Goal: Obtain resource: Download file/media

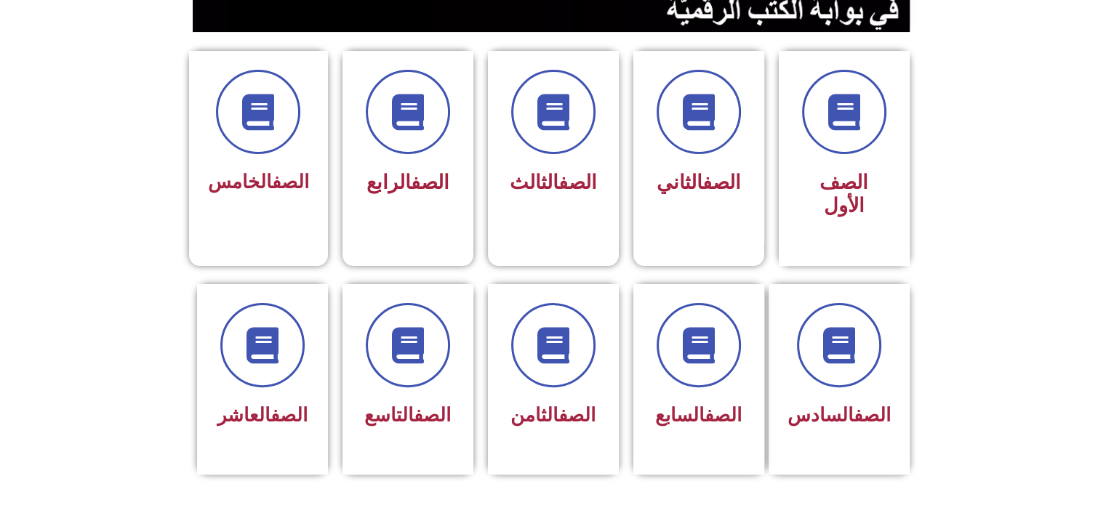
scroll to position [364, 0]
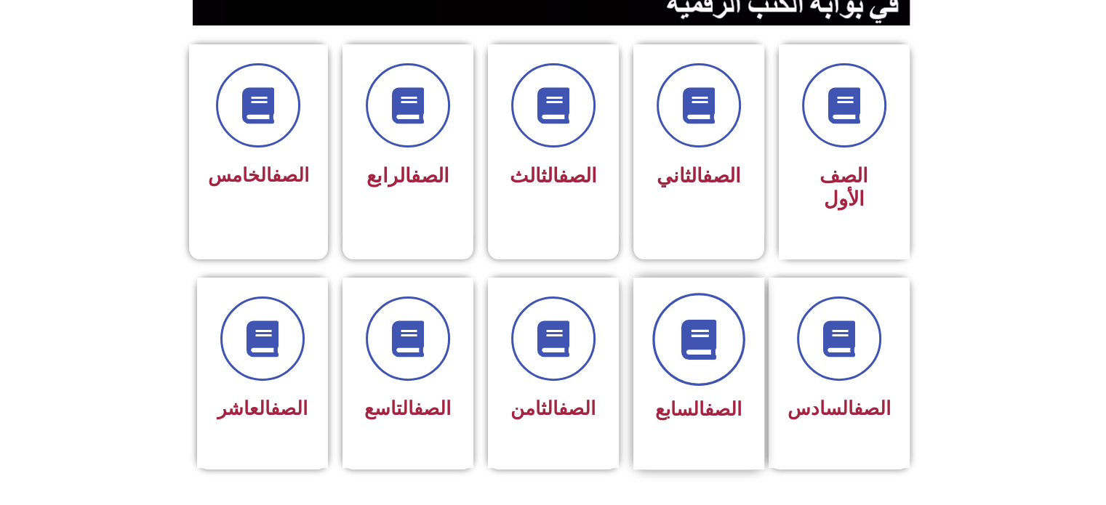
click at [704, 345] on span at bounding box center [698, 339] width 93 height 93
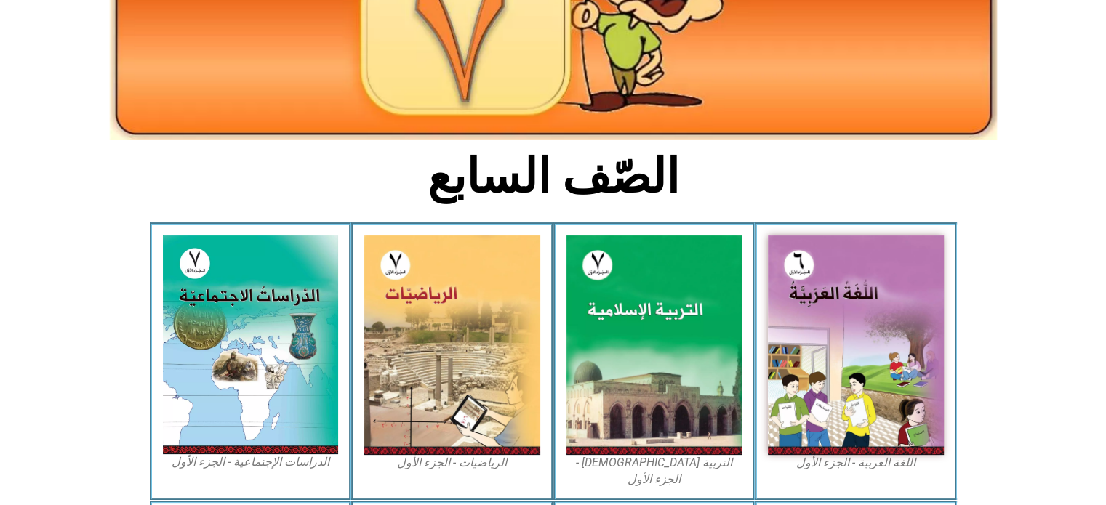
scroll to position [291, 0]
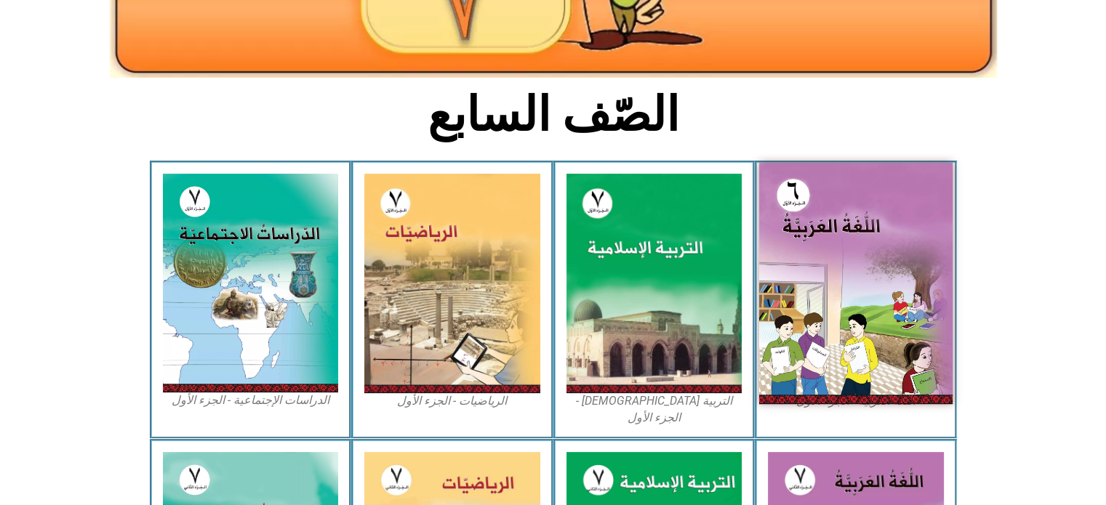
click at [873, 314] on img at bounding box center [855, 283] width 193 height 241
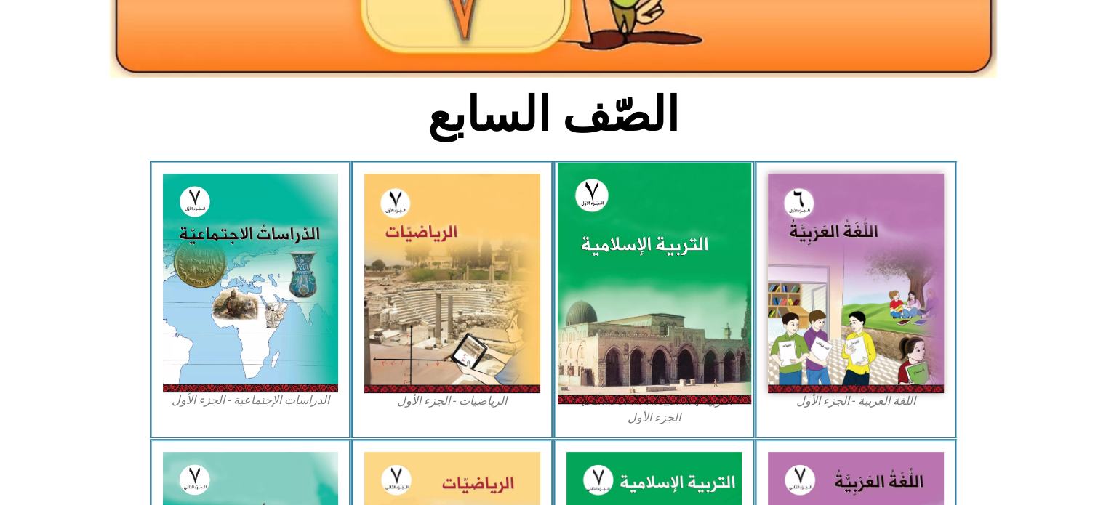
click at [650, 252] on img at bounding box center [653, 283] width 193 height 241
click at [671, 252] on img at bounding box center [653, 283] width 193 height 241
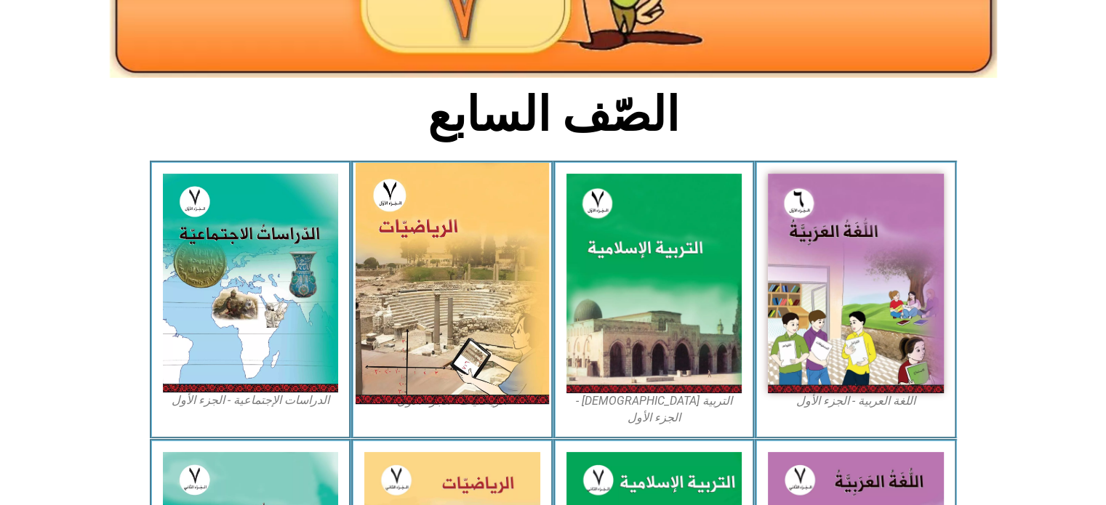
click at [451, 244] on img at bounding box center [452, 283] width 193 height 241
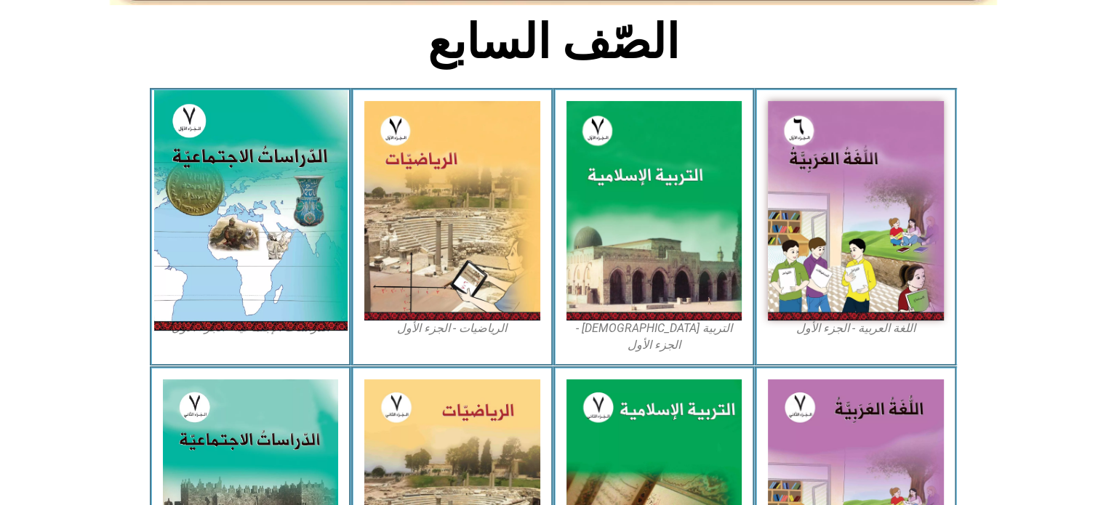
scroll to position [436, 0]
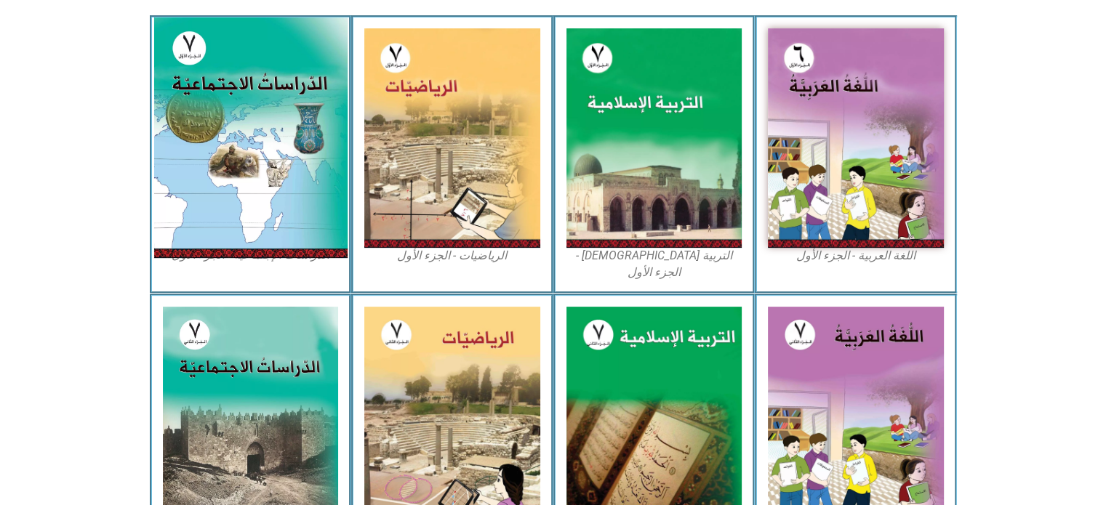
click at [253, 167] on img at bounding box center [249, 137] width 193 height 241
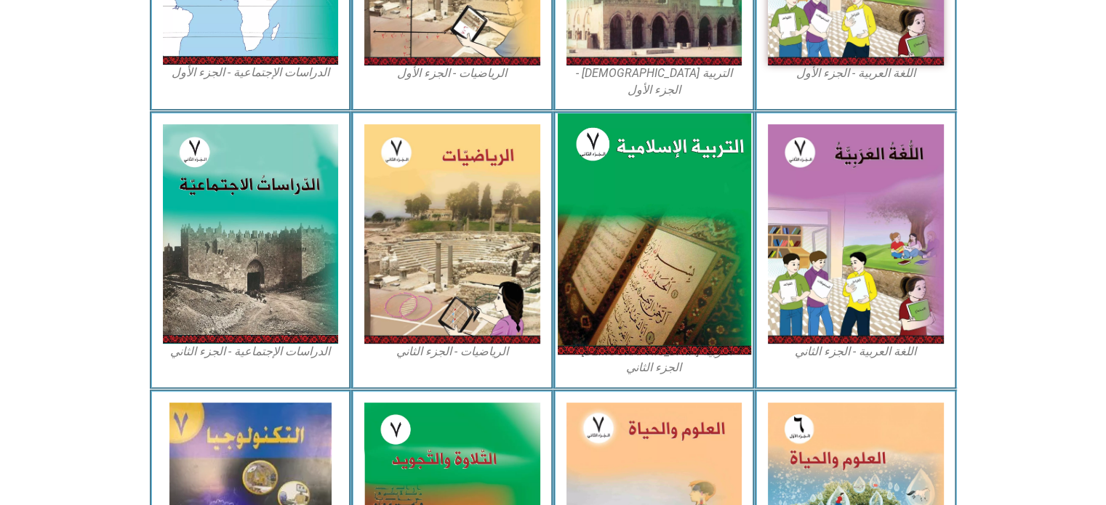
scroll to position [655, 0]
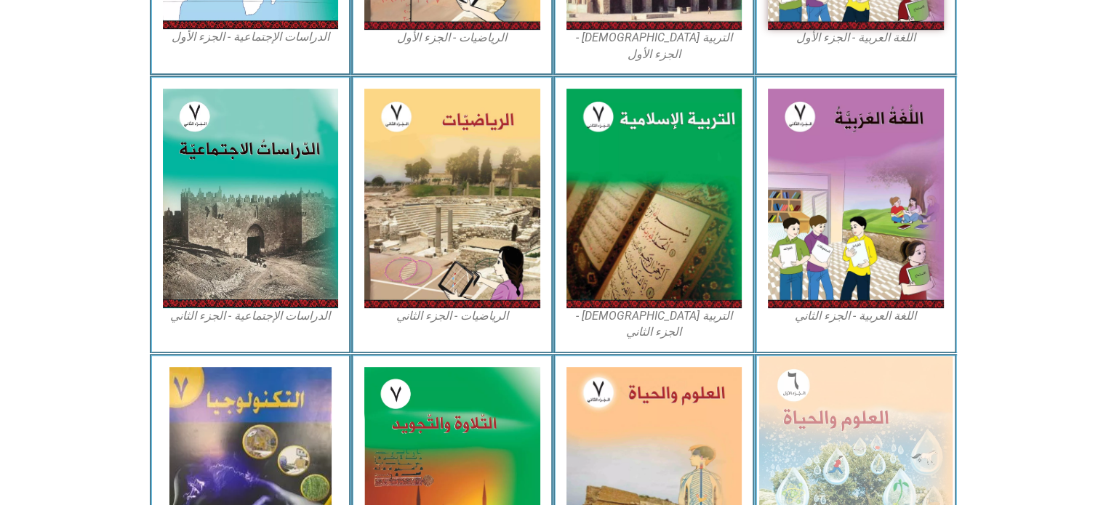
click at [855, 407] on img at bounding box center [855, 474] width 193 height 236
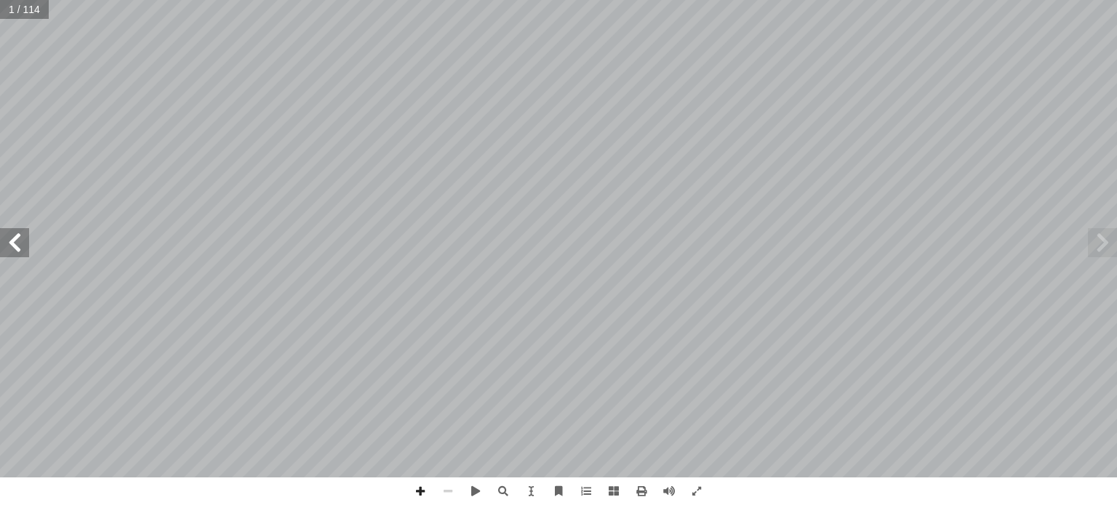
click at [28, 242] on span at bounding box center [14, 242] width 29 height 29
click at [22, 241] on span at bounding box center [14, 242] width 29 height 29
click at [644, 494] on span at bounding box center [642, 492] width 28 height 28
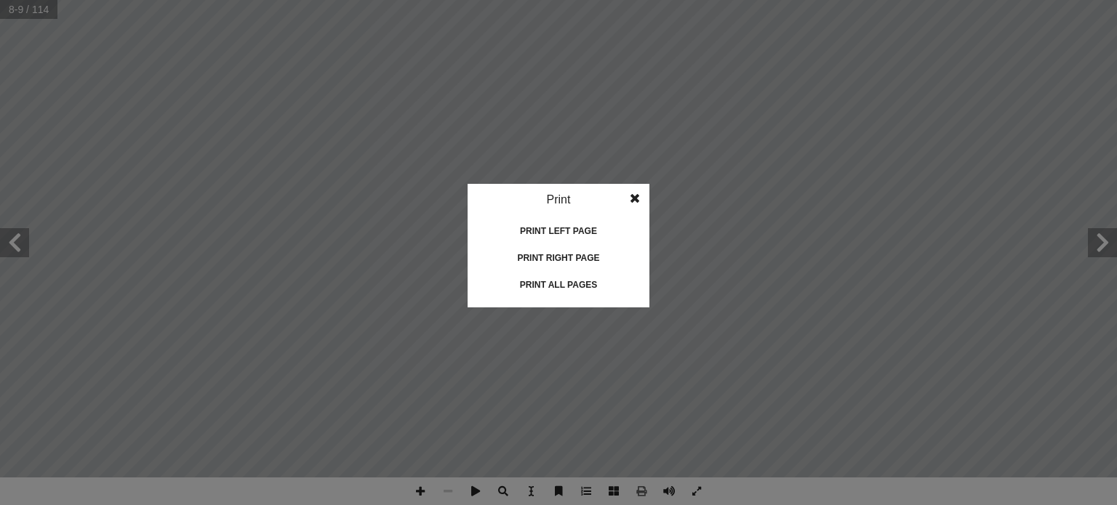
click at [637, 195] on span at bounding box center [635, 198] width 26 height 29
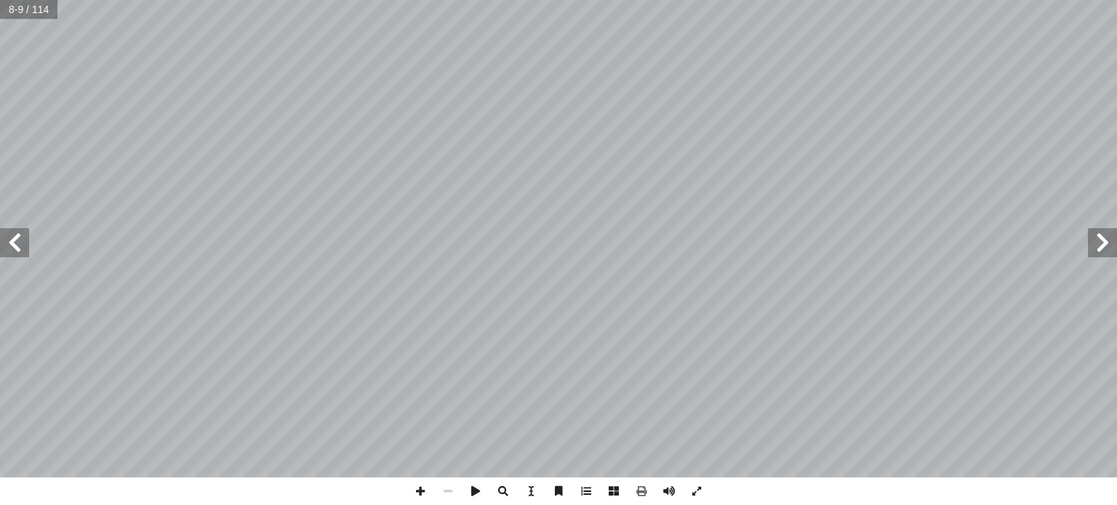
click at [22, 247] on span at bounding box center [14, 242] width 29 height 29
click at [615, 491] on span at bounding box center [614, 492] width 28 height 28
click at [640, 493] on span at bounding box center [642, 492] width 28 height 28
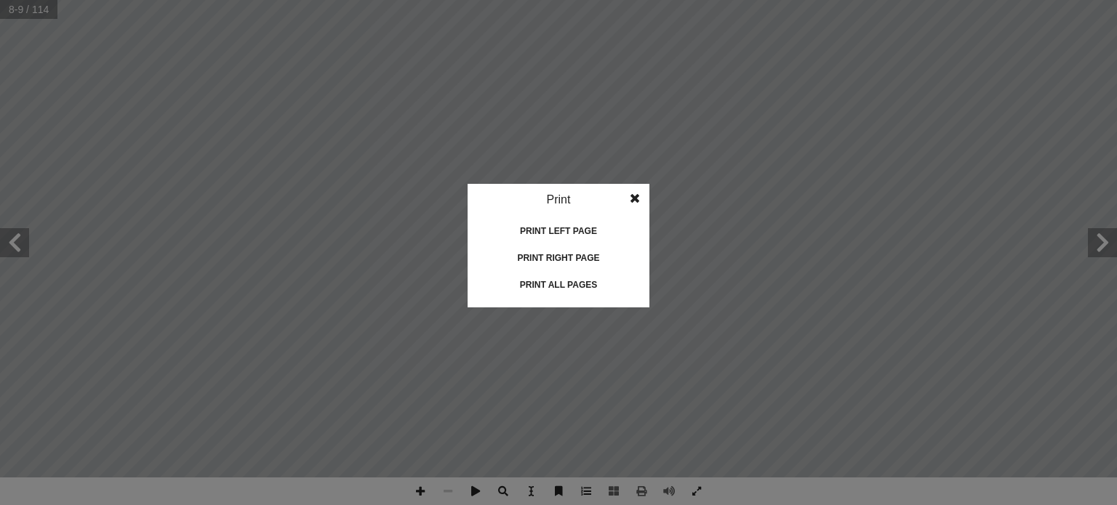
click at [571, 280] on div "Print all pages" at bounding box center [558, 284] width 145 height 23
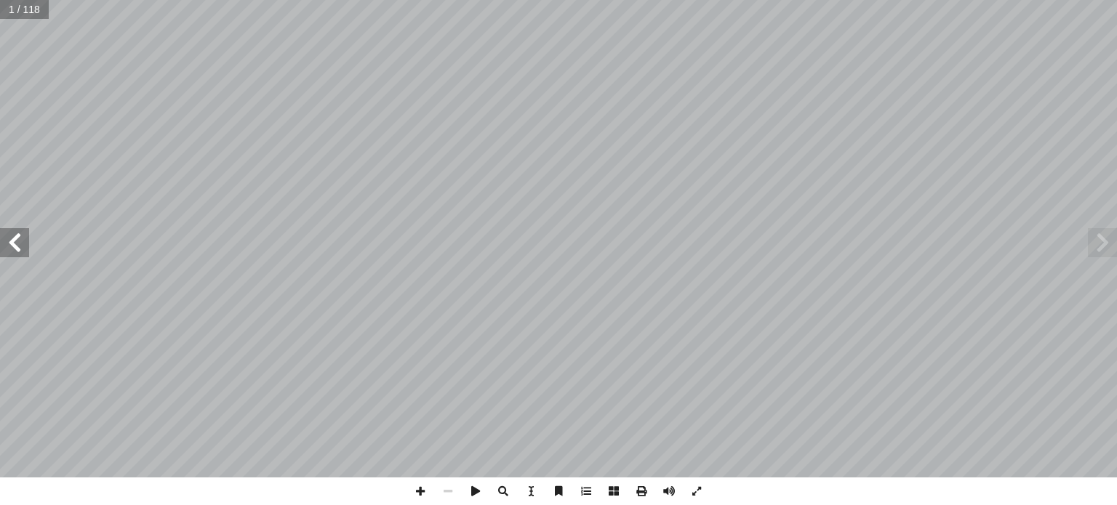
click at [26, 244] on span at bounding box center [14, 242] width 29 height 29
click at [22, 244] on span at bounding box center [14, 242] width 29 height 29
click at [12, 249] on span at bounding box center [14, 242] width 29 height 29
click at [12, 247] on span at bounding box center [14, 242] width 29 height 29
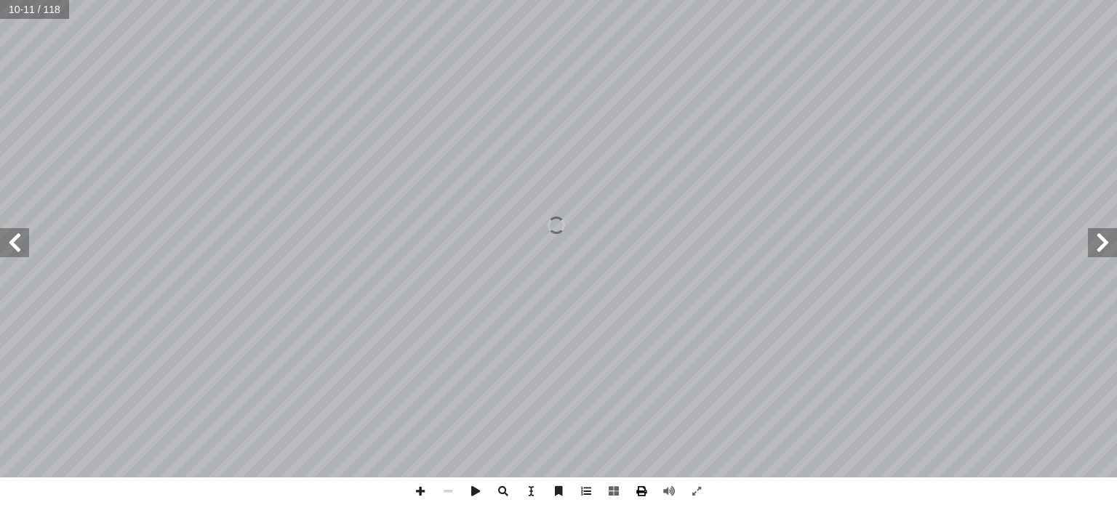
click at [645, 489] on span at bounding box center [642, 492] width 28 height 28
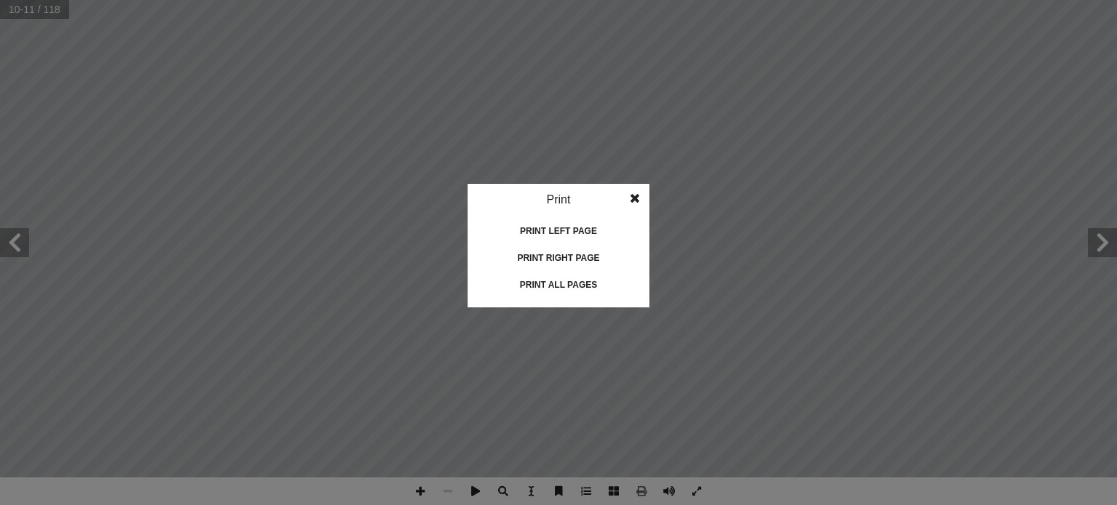
click at [556, 282] on div "Print all pages" at bounding box center [558, 284] width 145 height 23
click at [150, 135] on idv "Print Print current page Print left page Print right page Print all pages" at bounding box center [558, 252] width 1117 height 505
click at [637, 196] on span at bounding box center [635, 198] width 26 height 29
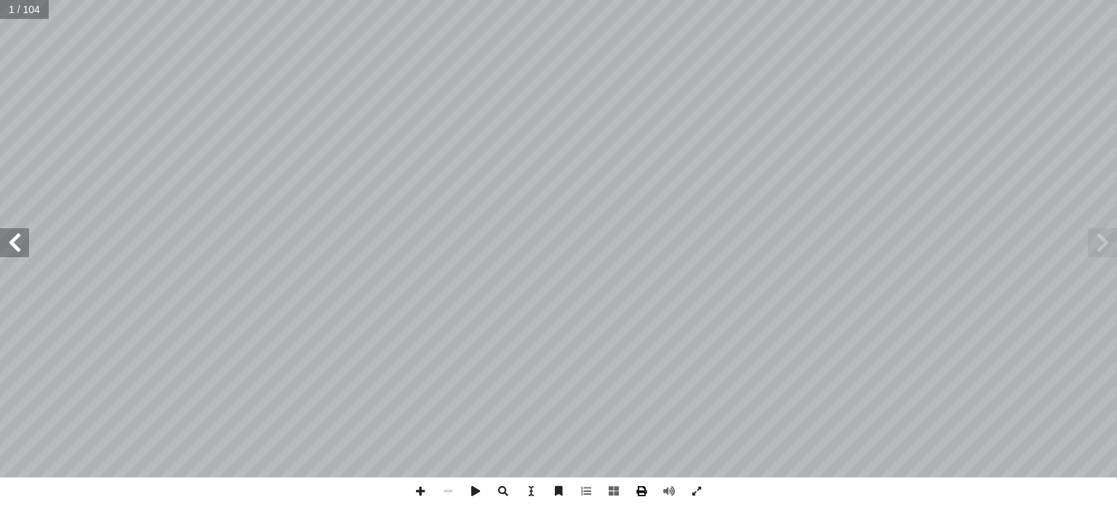
click at [636, 488] on span at bounding box center [642, 492] width 28 height 28
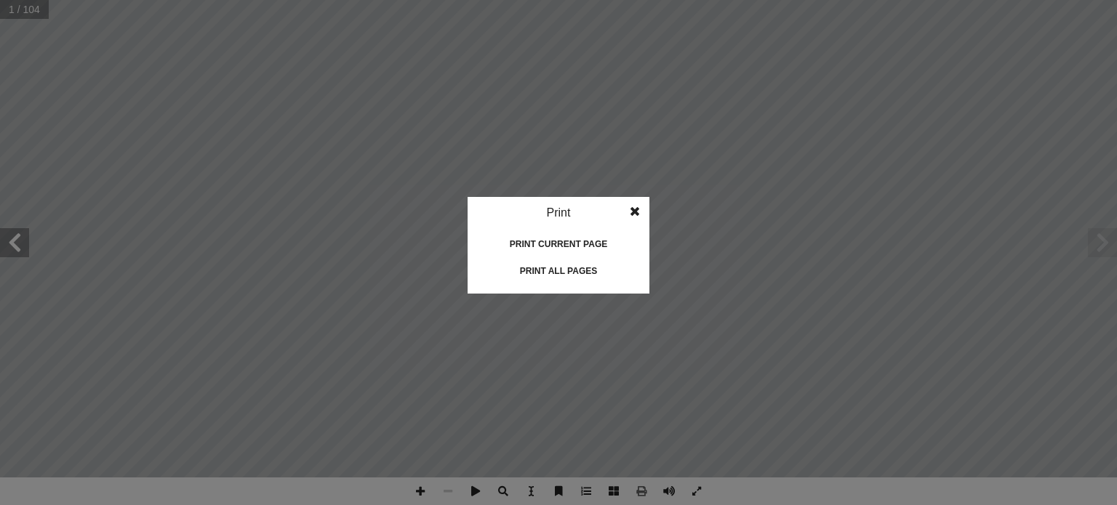
click at [556, 270] on div "Print all pages" at bounding box center [558, 271] width 145 height 23
click at [636, 207] on span at bounding box center [635, 211] width 26 height 29
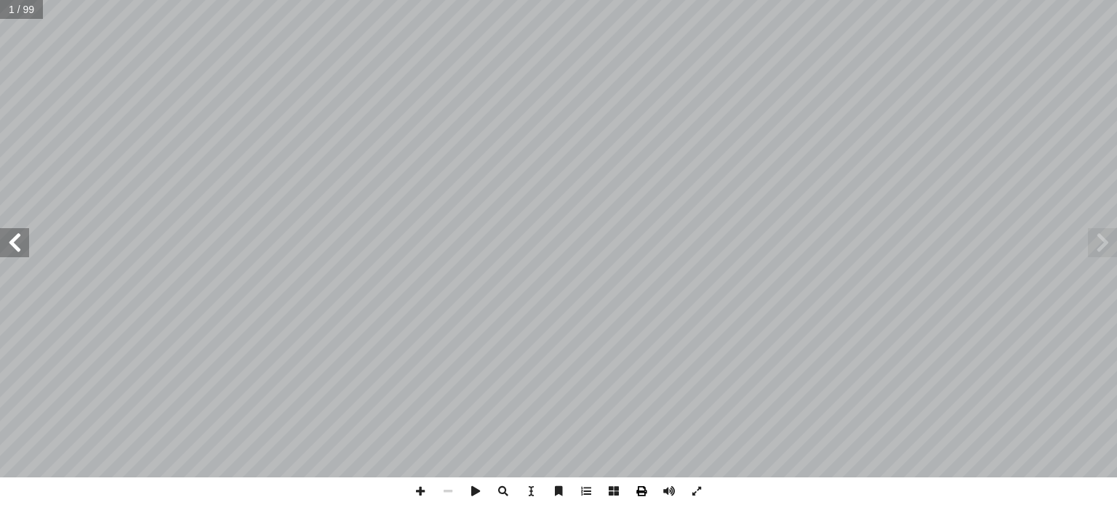
click at [643, 491] on span at bounding box center [642, 492] width 28 height 28
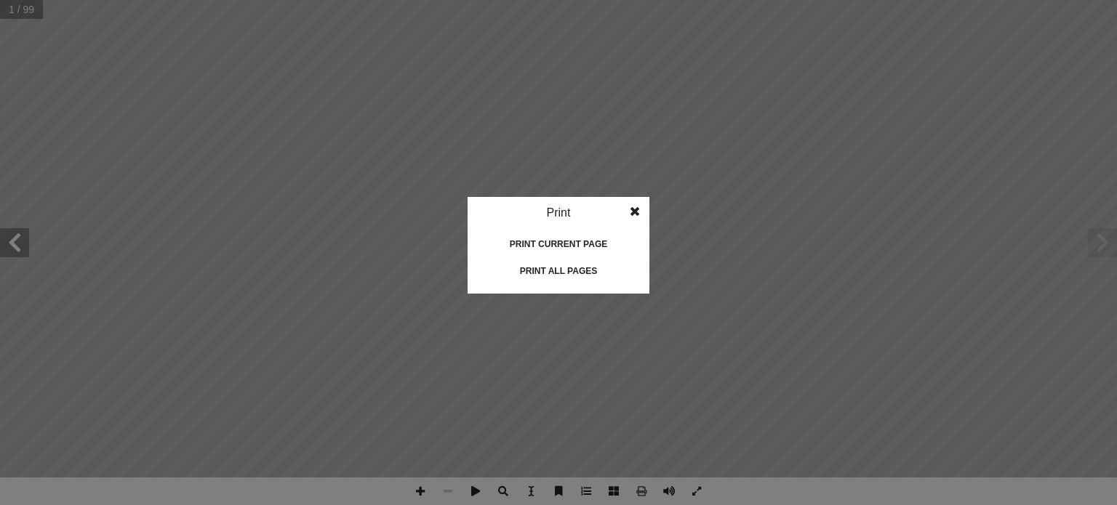
click at [553, 268] on div "Print all pages" at bounding box center [558, 271] width 145 height 23
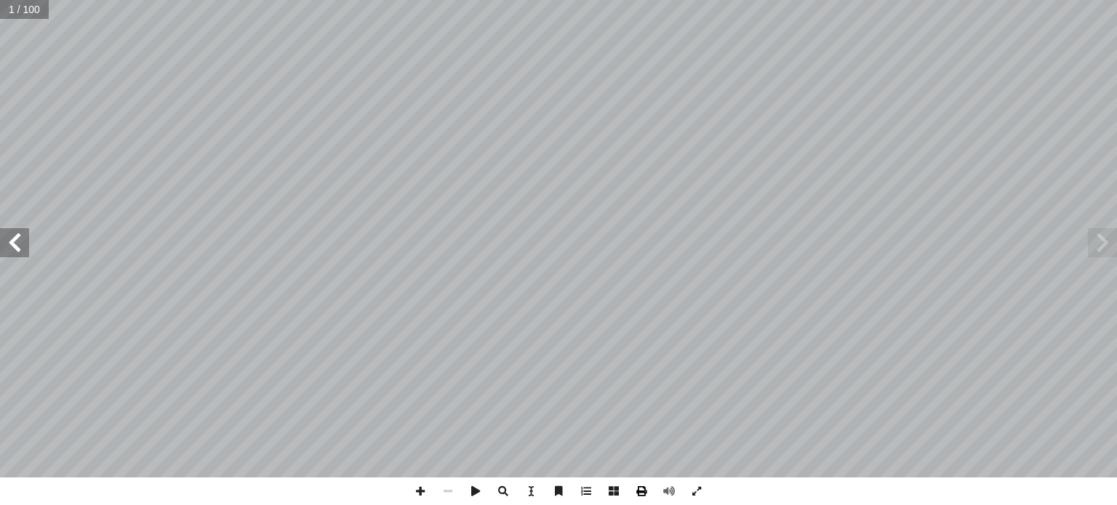
click at [643, 489] on span at bounding box center [642, 492] width 28 height 28
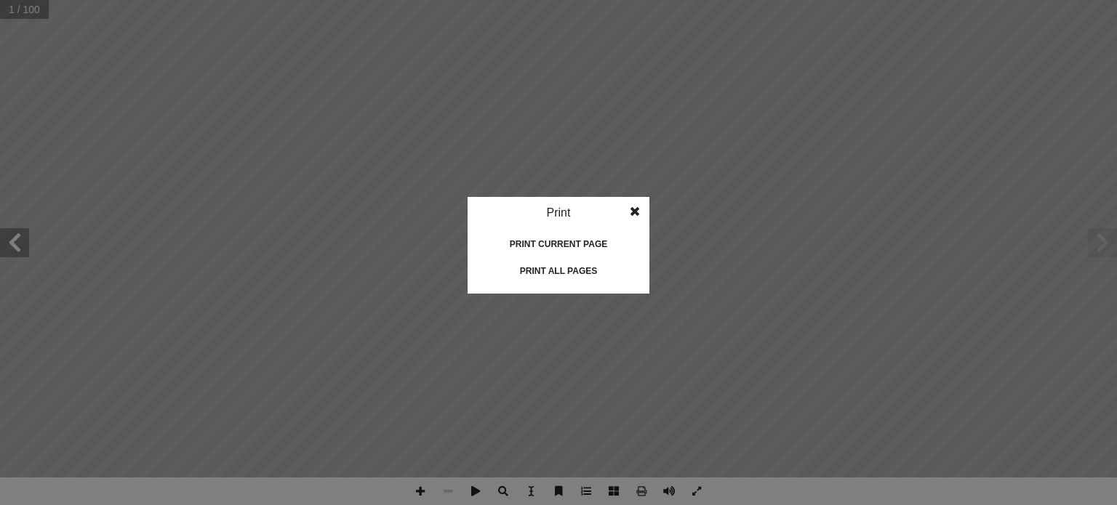
click at [547, 268] on div "Print all pages" at bounding box center [558, 271] width 145 height 23
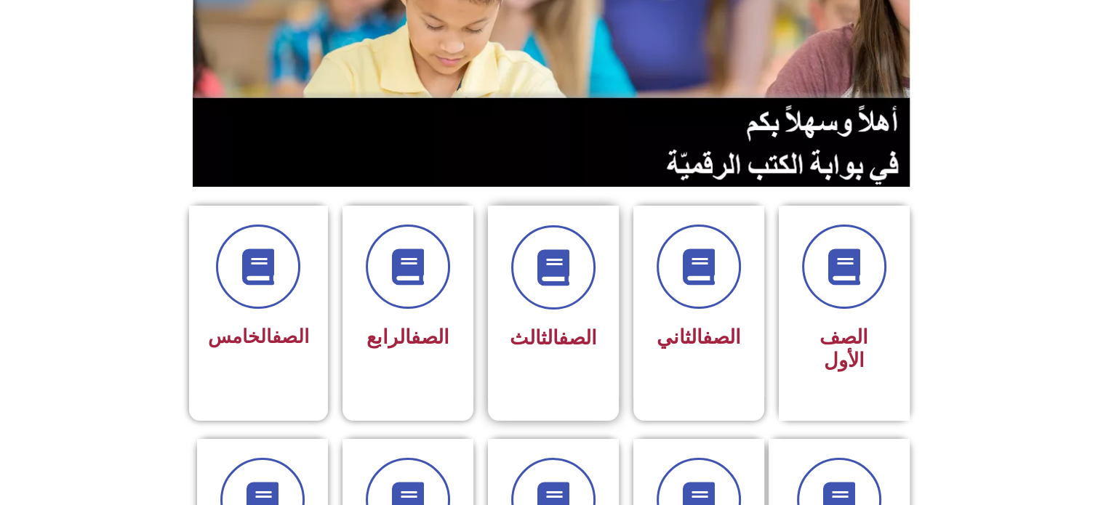
scroll to position [291, 0]
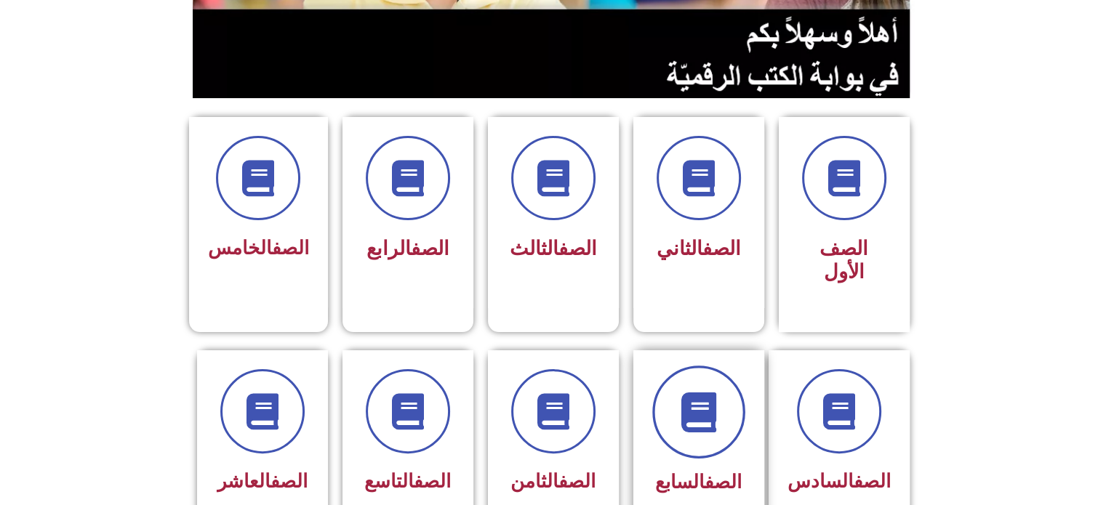
click at [689, 409] on span at bounding box center [698, 412] width 93 height 93
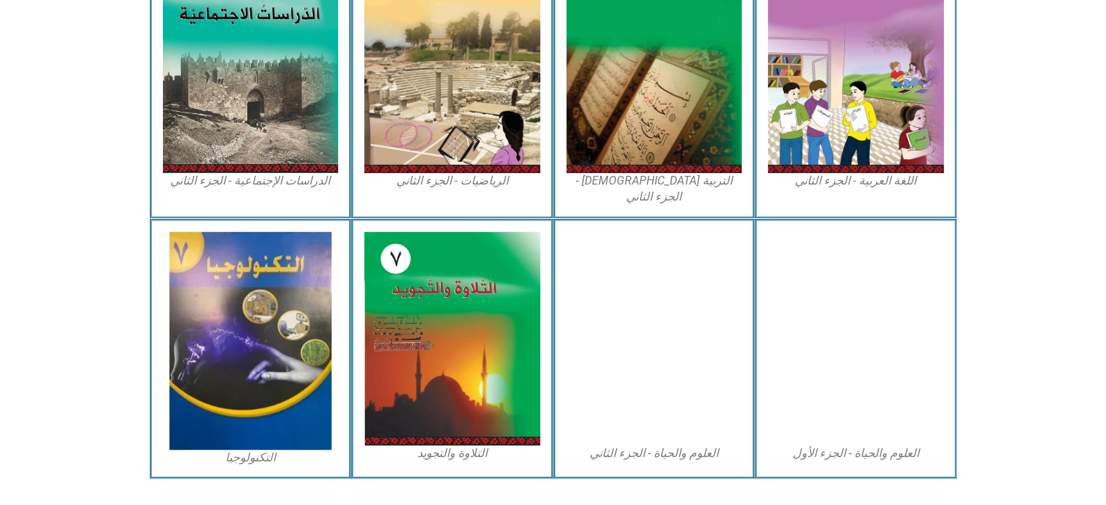
scroll to position [791, 0]
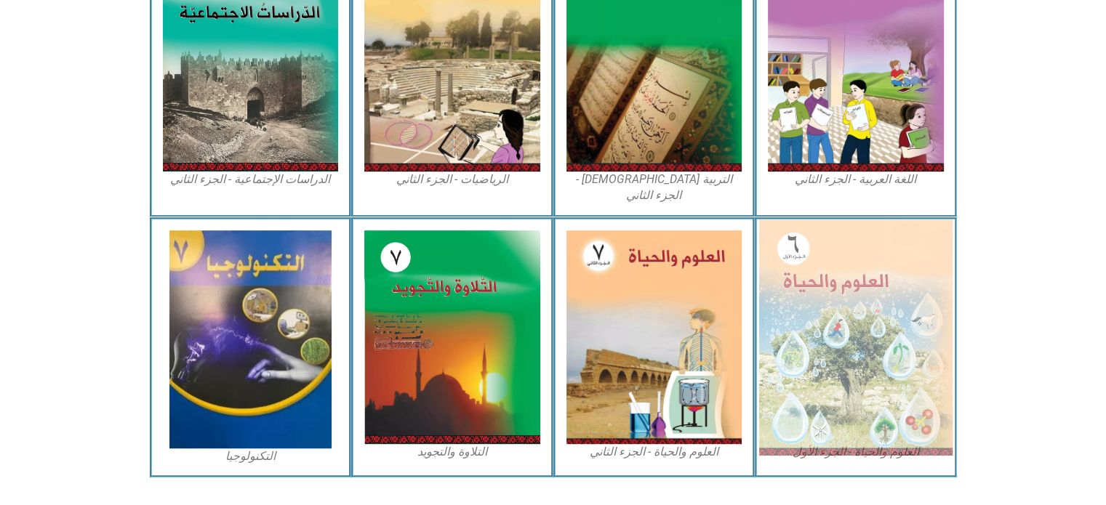
click at [832, 257] on img at bounding box center [855, 338] width 193 height 236
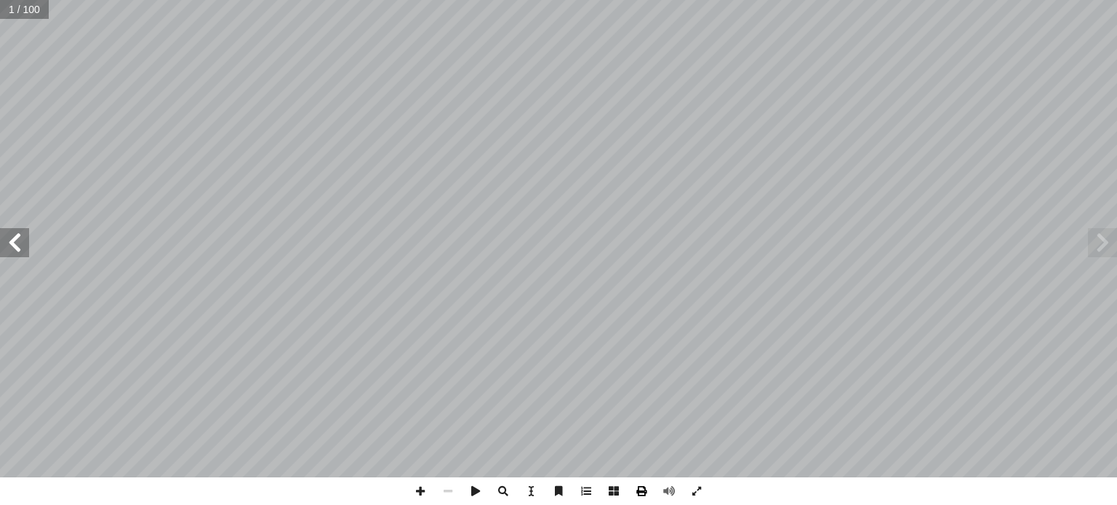
click at [641, 492] on span at bounding box center [642, 492] width 28 height 28
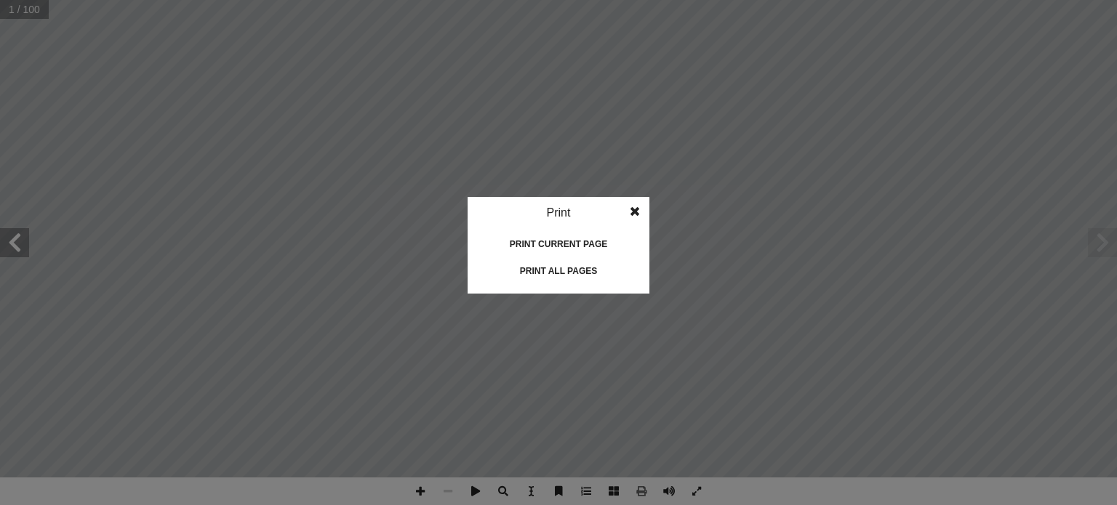
click at [550, 268] on div "Print all pages" at bounding box center [558, 271] width 145 height 23
